Goal: Information Seeking & Learning: Find specific fact

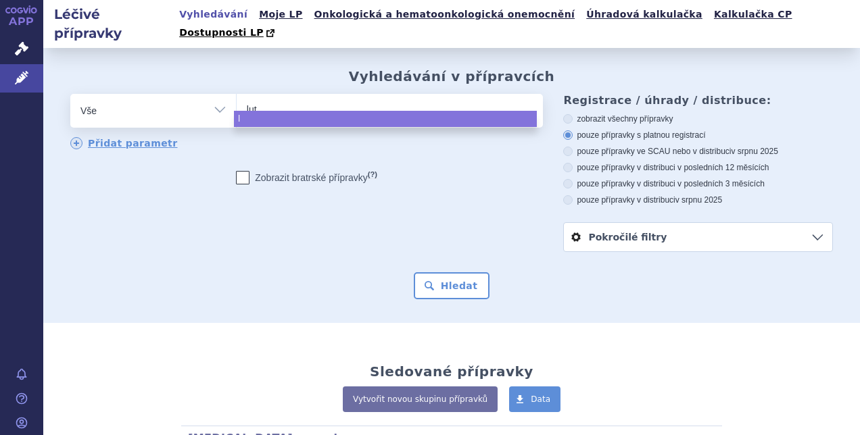
type input "luta"
type input "lutath"
type input "[MEDICAL_DATA]"
select select "[MEDICAL_DATA]"
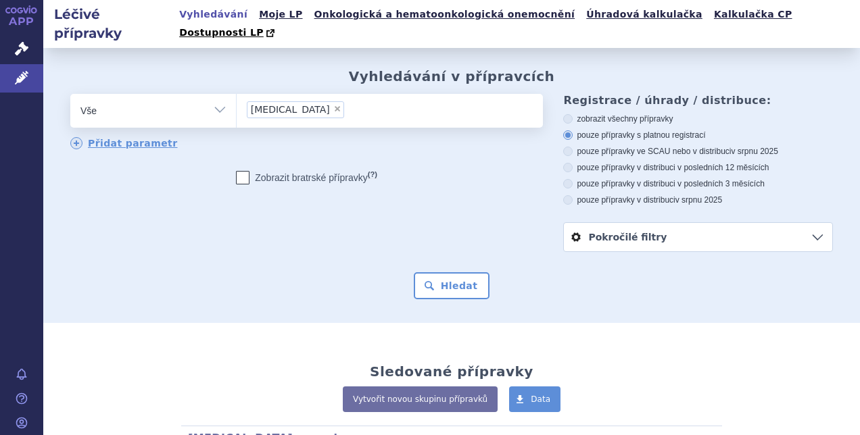
click at [446, 287] on div "Vyhledávání v přípravcích odstranit Vše Přípravek/SUKL kód MAH VPOIS ×" at bounding box center [451, 185] width 816 height 275
click at [447, 285] on div "Vyhledávání v přípravcích odstranit Vše Přípravek/SUKL kód MAH VPOIS ×" at bounding box center [451, 185] width 816 height 275
click at [456, 273] on button "Hledat" at bounding box center [452, 285] width 76 height 27
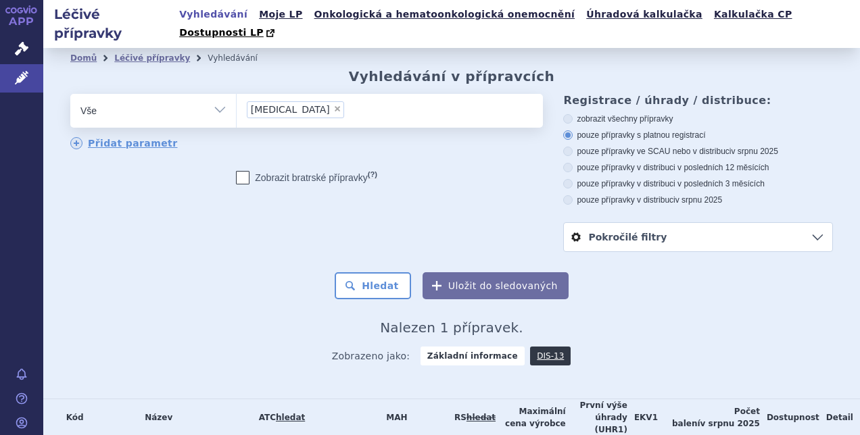
scroll to position [53, 0]
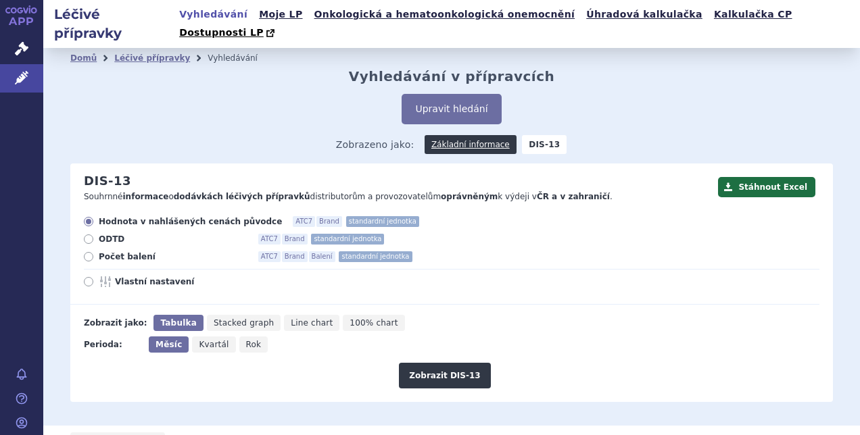
scroll to position [143, 0]
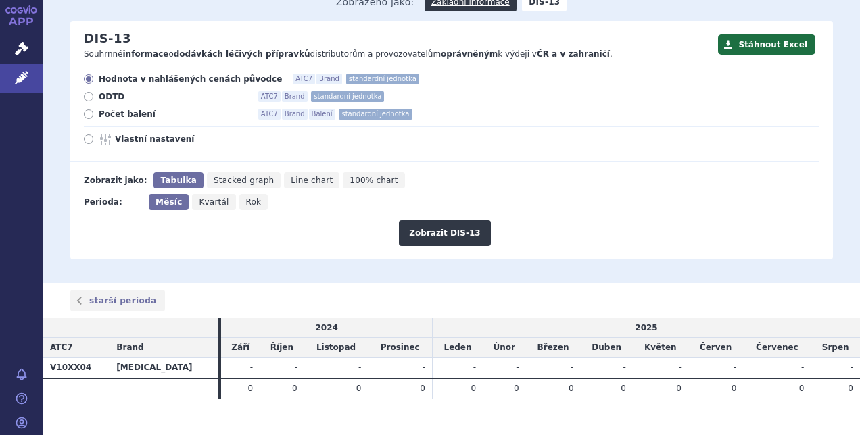
click at [112, 109] on span "Počet balení" at bounding box center [173, 114] width 149 height 11
click at [94, 112] on input "Počet balení ATC7 Brand Balení standardní jednotka" at bounding box center [89, 116] width 9 height 9
radio input "true"
click at [408, 220] on button "Zobrazit DIS-13" at bounding box center [444, 233] width 91 height 26
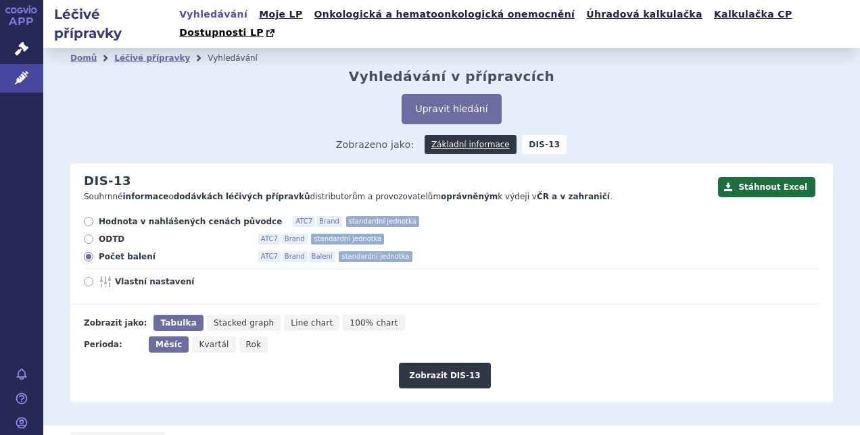
scroll to position [143, 0]
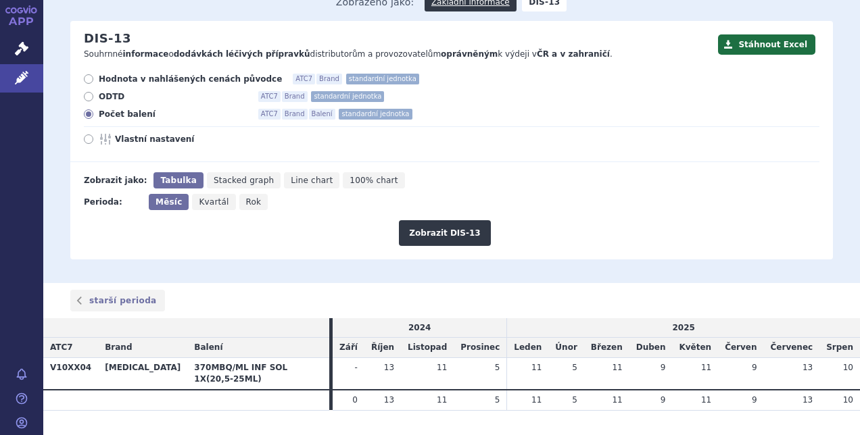
click at [337, 251] on div "Domů Léčivé přípravky Vyhledávání Vyhledávání v přípravcích Upravit hledání ods…" at bounding box center [451, 93] width 816 height 377
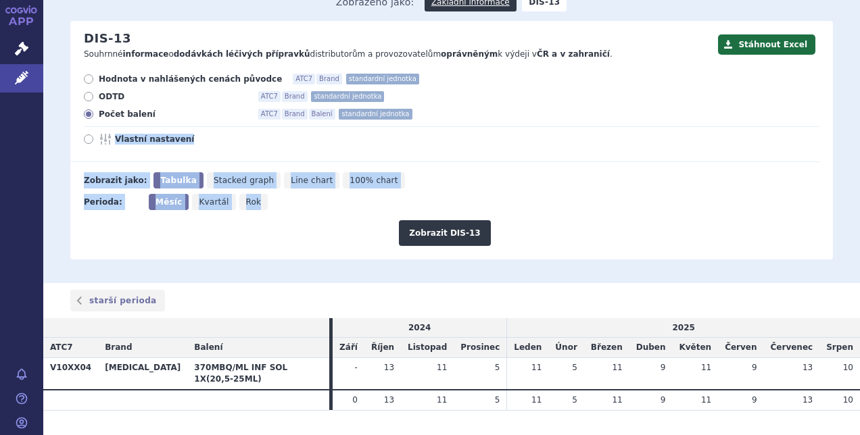
drag, startPoint x: 337, startPoint y: 251, endPoint x: 65, endPoint y: 121, distance: 301.4
click at [65, 121] on div "Domů Léčivé přípravky Vyhledávání Vyhledávání v přípravcích Upravit hledání ods…" at bounding box center [451, 93] width 816 height 377
click at [65, 121] on div "Domů Léčivé přípravky Vyhledávání Vyhledávání v přípravcích Upravit hledání ods…" at bounding box center [451, 92] width 816 height 333
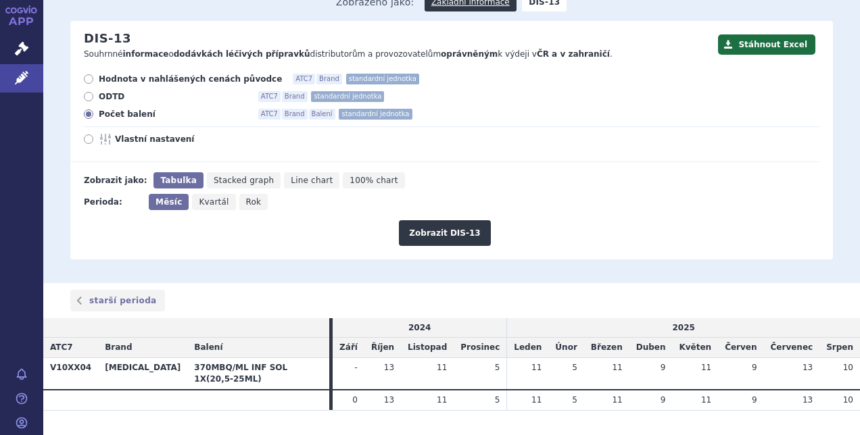
click at [372, 253] on div "Domů Léčivé přípravky Vyhledávání Vyhledávání v přípravcích Upravit hledání ods…" at bounding box center [451, 93] width 816 height 377
click at [113, 290] on link "starší perioda" at bounding box center [117, 301] width 95 height 22
click at [762, 290] on link "novější perioda" at bounding box center [781, 301] width 101 height 22
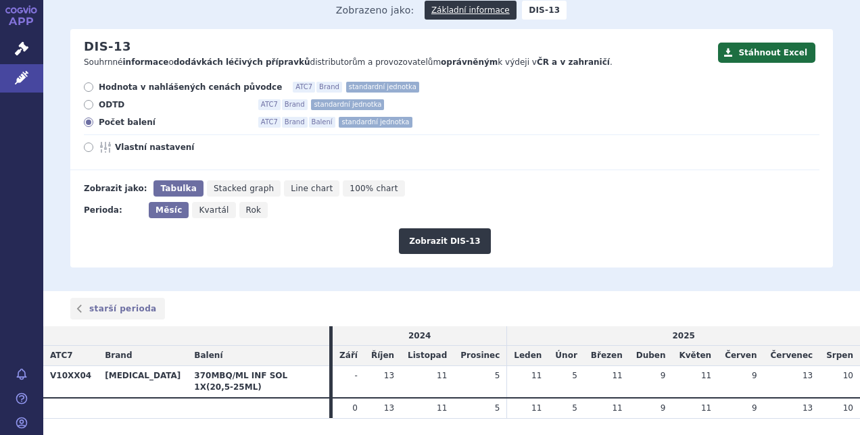
drag, startPoint x: 525, startPoint y: 352, endPoint x: 812, endPoint y: 364, distance: 287.5
click at [812, 366] on tr "V10XX04 LUTATHERA 370MBQ/ML INF SOL 1X(20,5-25ML) - 13 11 5 11" at bounding box center [451, 382] width 816 height 32
click at [819, 366] on td "10" at bounding box center [839, 382] width 41 height 32
drag, startPoint x: 841, startPoint y: 382, endPoint x: 538, endPoint y: 359, distance: 303.7
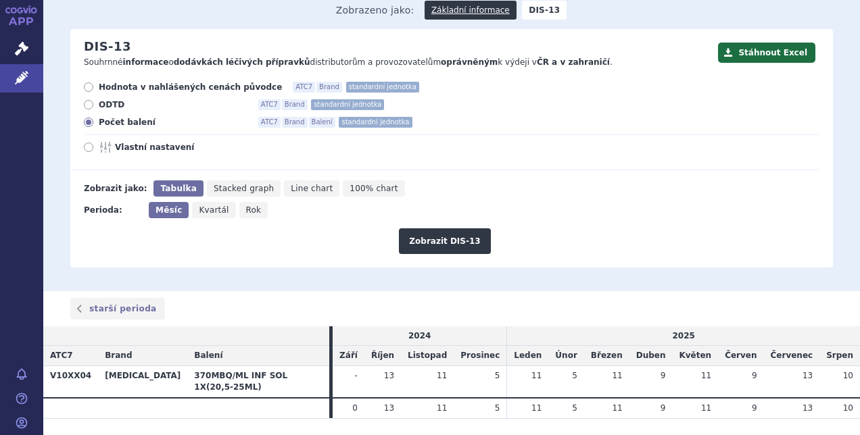
click at [538, 359] on table "2024 2025 ATC7 Brand Balení Září Říjen Listopad Prosinec Leden Únor Březen Dube…" at bounding box center [451, 372] width 816 height 93
click at [538, 371] on span "11" at bounding box center [536, 375] width 10 height 9
click at [120, 298] on link "starší perioda" at bounding box center [117, 309] width 95 height 22
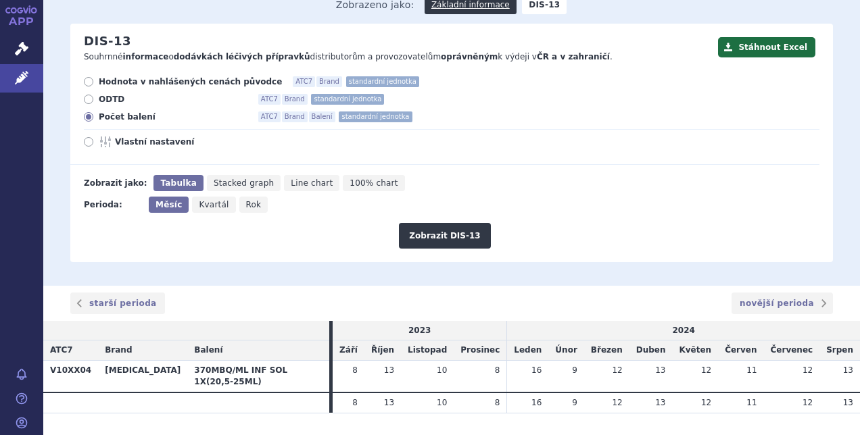
scroll to position [141, 0]
click at [142, 292] on link "starší perioda" at bounding box center [117, 303] width 95 height 22
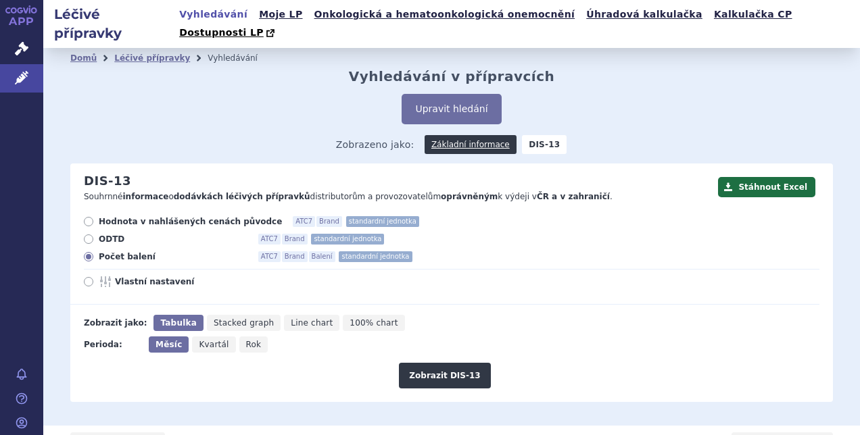
scroll to position [143, 0]
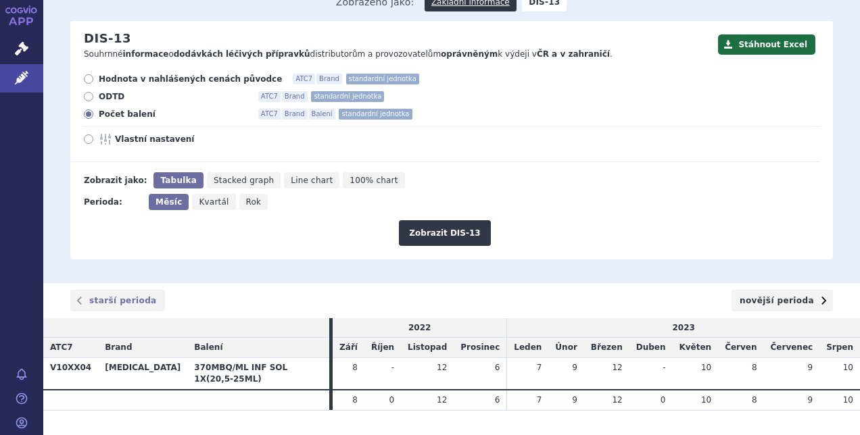
click at [780, 290] on link "novější perioda" at bounding box center [781, 301] width 101 height 22
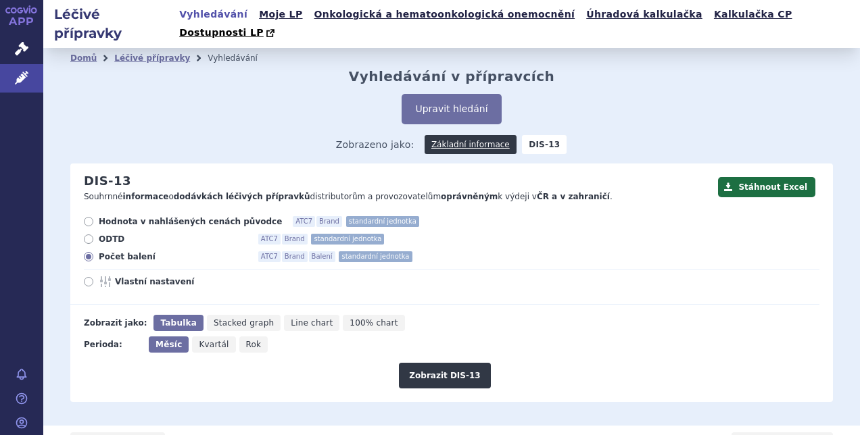
scroll to position [143, 0]
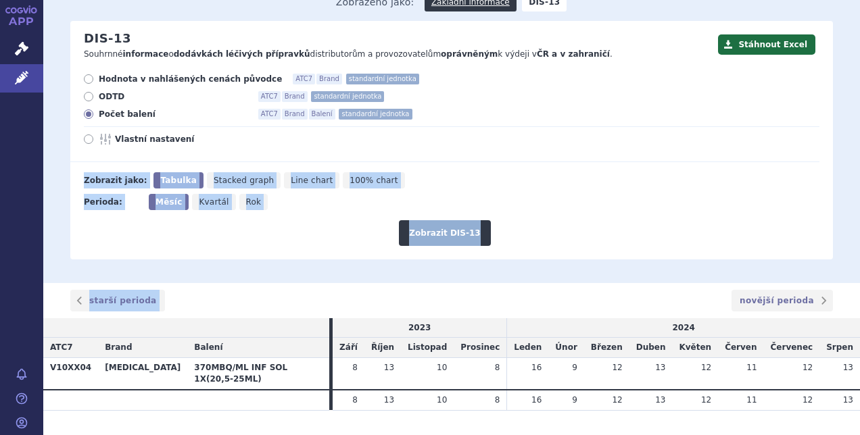
drag, startPoint x: 462, startPoint y: 118, endPoint x: 468, endPoint y: 268, distance: 150.2
click at [468, 268] on section "Domů Léčivé přípravky Vyhledávání Vyhledávání v přípravcích Upravit hledání ods…" at bounding box center [451, 184] width 816 height 559
click at [468, 283] on div "starší perioda novější perioda" at bounding box center [451, 300] width 816 height 35
